Goal: Submit feedback/report problem

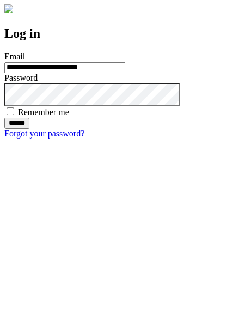
click at [29, 129] on input "******" at bounding box center [16, 123] width 25 height 11
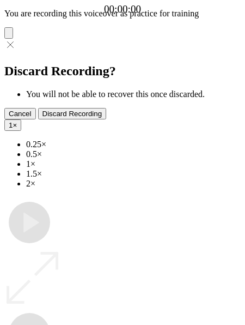
type input "**********"
